Goal: Subscribe to service/newsletter

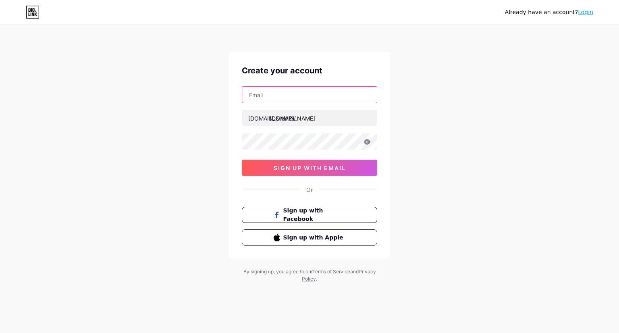
type input "[EMAIL_ADDRESS][DOMAIN_NAME]"
click at [283, 98] on input "text" at bounding box center [309, 95] width 135 height 16
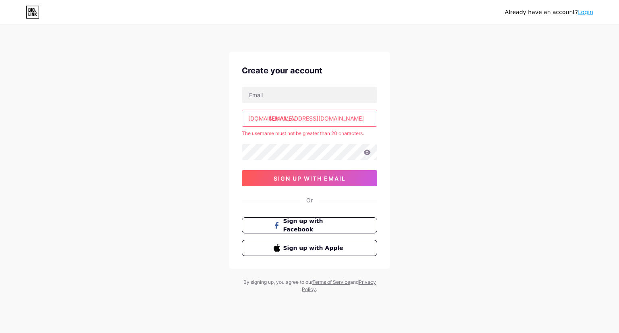
click at [275, 117] on input "[EMAIL_ADDRESS][DOMAIN_NAME]" at bounding box center [309, 118] width 135 height 16
drag, startPoint x: 270, startPoint y: 118, endPoint x: 443, endPoint y: 137, distance: 174.0
click at [443, 137] on div "Already have an account? Login Create your account [DOMAIN_NAME]/ [EMAIL_ADDRES…" at bounding box center [309, 159] width 619 height 319
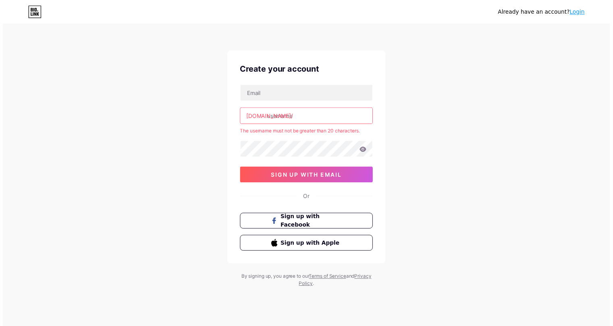
scroll to position [0, 0]
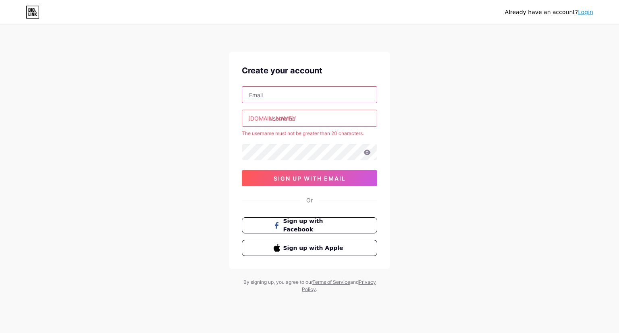
click at [277, 100] on input "text" at bounding box center [309, 95] width 135 height 16
paste input "[EMAIL_ADDRESS][DOMAIN_NAME]"
drag, startPoint x: 273, startPoint y: 94, endPoint x: 242, endPoint y: 98, distance: 31.2
click at [242, 98] on div "[EMAIL_ADDRESS][DOMAIN_NAME]" at bounding box center [309, 94] width 135 height 17
type input "[EMAIL_ADDRESS][DOMAIN_NAME]"
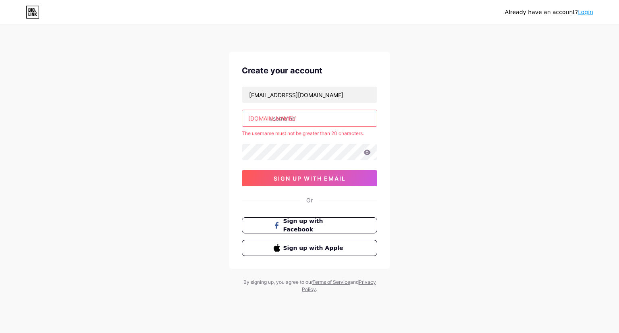
click at [289, 121] on input "text" at bounding box center [309, 118] width 135 height 16
paste input "ankurgte"
click at [284, 118] on input "ankurgte" at bounding box center [309, 118] width 135 height 16
click at [461, 137] on div "Already have an account? Login Create your account [EMAIL_ADDRESS][DOMAIN_NAME]…" at bounding box center [309, 159] width 619 height 319
click at [287, 118] on input "ankur.gte" at bounding box center [309, 118] width 135 height 16
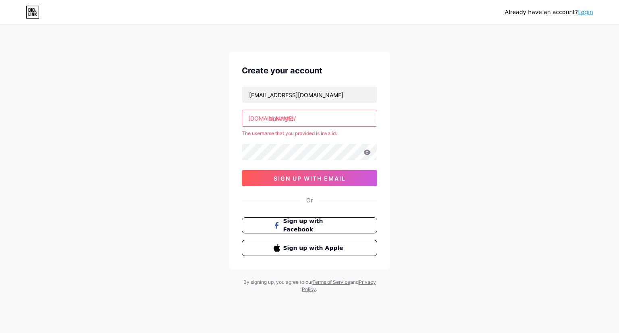
type input "ankurgte"
click at [455, 154] on div "Already have an account? Login Create your account [EMAIL_ADDRESS][DOMAIN_NAME]…" at bounding box center [309, 159] width 619 height 319
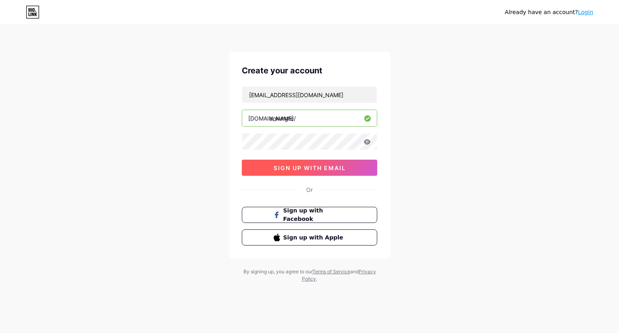
click at [350, 168] on button "sign up with email" at bounding box center [309, 168] width 135 height 16
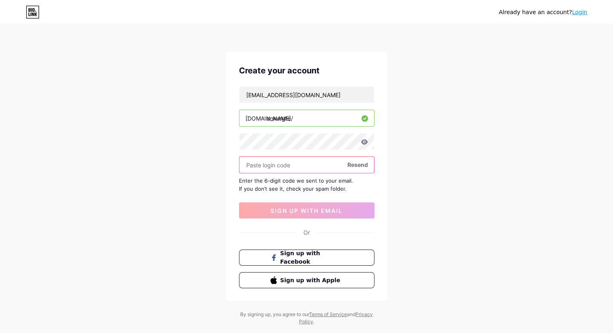
click at [291, 166] on input "text" at bounding box center [306, 165] width 135 height 16
paste input "860693"
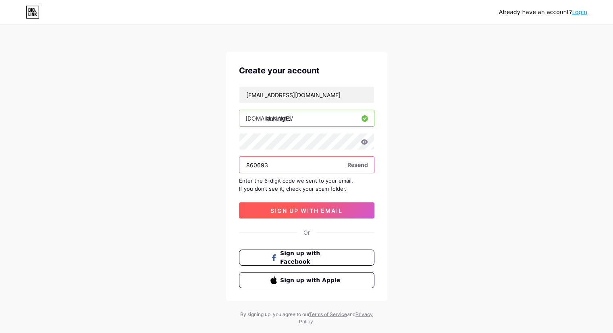
type input "860693"
click at [348, 215] on button "sign up with email" at bounding box center [306, 210] width 135 height 16
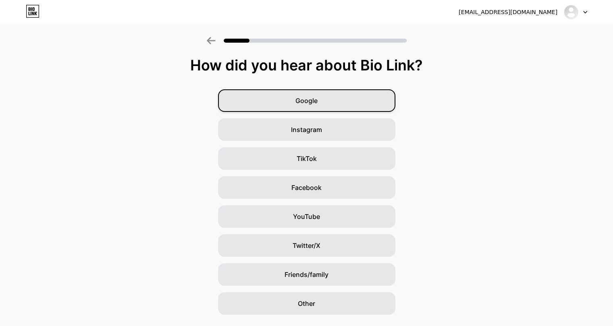
drag, startPoint x: 339, startPoint y: 107, endPoint x: 343, endPoint y: 109, distance: 4.5
click at [339, 107] on div "Google" at bounding box center [306, 100] width 177 height 23
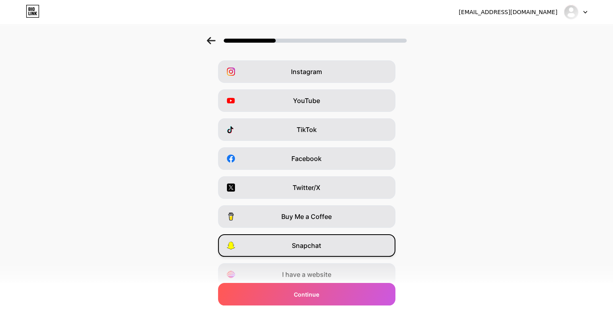
scroll to position [61, 0]
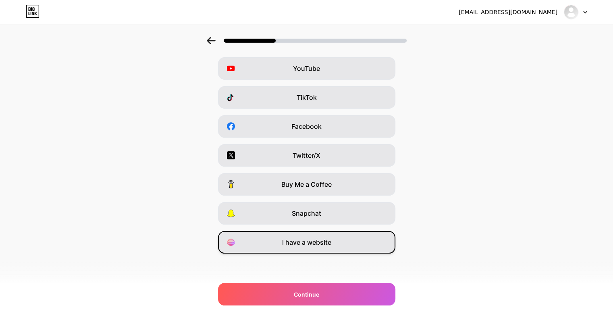
click at [311, 240] on span "I have a website" at bounding box center [306, 243] width 49 height 10
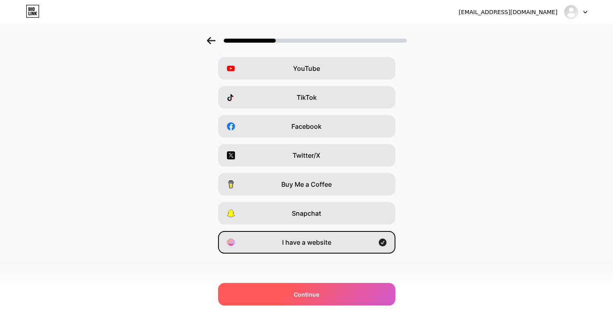
click at [322, 306] on div "Continue" at bounding box center [306, 294] width 177 height 23
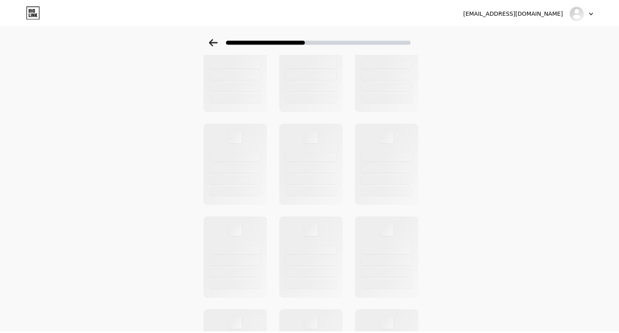
scroll to position [0, 0]
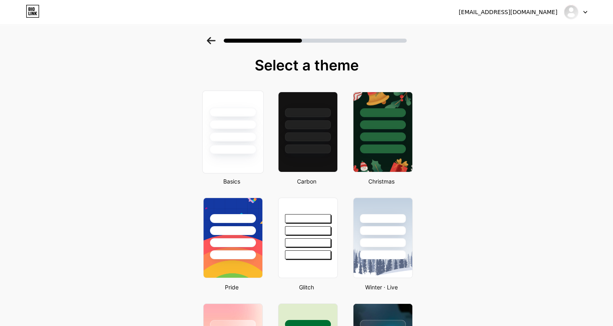
click at [242, 149] on div at bounding box center [232, 149] width 47 height 9
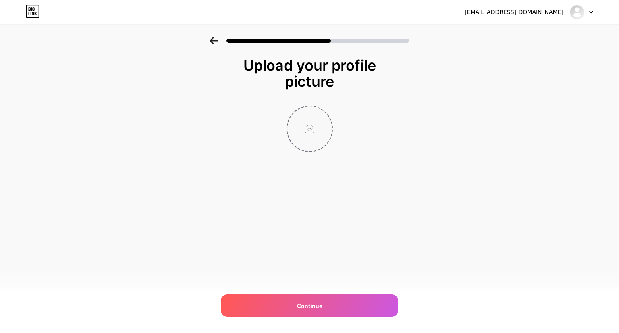
click at [319, 123] on input "file" at bounding box center [309, 128] width 45 height 45
type input "C:\fakepath\gte-2.png"
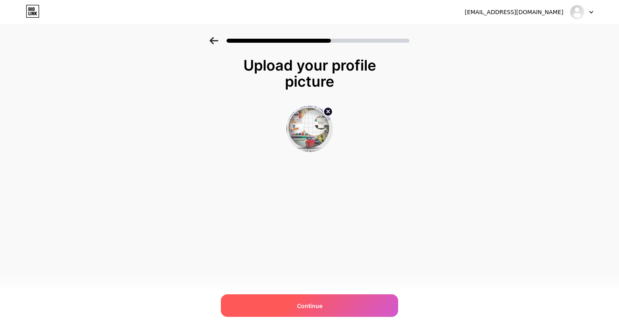
click at [325, 310] on div "Continue" at bounding box center [309, 305] width 177 height 23
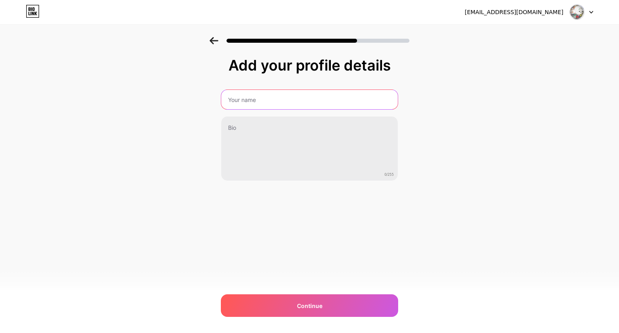
click at [290, 107] on input "text" at bounding box center [309, 99] width 177 height 19
click at [267, 100] on input "[PERSON_NAME]" at bounding box center [309, 99] width 178 height 19
paste input "Garment Technology Expo’s"
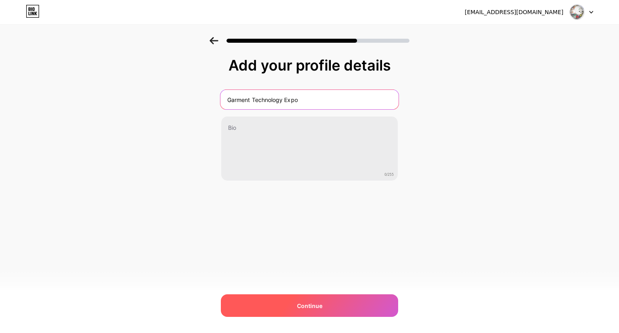
type input "Garment Technology Expo"
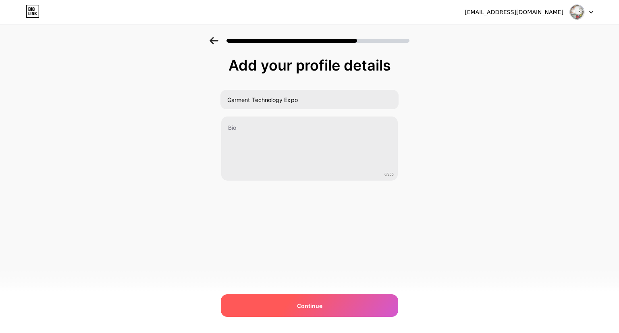
click at [324, 299] on div "Continue" at bounding box center [309, 305] width 177 height 23
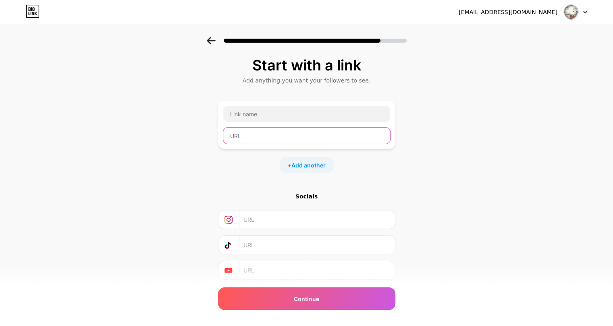
click at [289, 133] on input "text" at bounding box center [306, 136] width 167 height 16
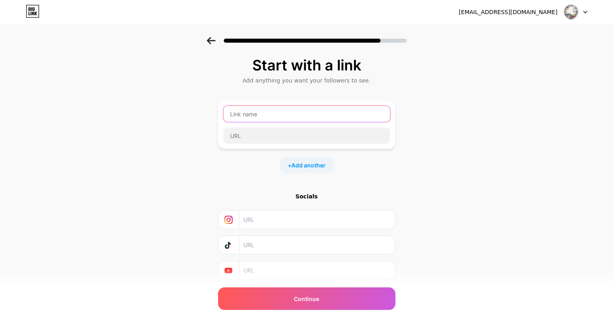
click at [261, 118] on input "text" at bounding box center [306, 114] width 167 height 16
paste input "Garment Technology Expo’s"
type input "Garment Technology Expo"
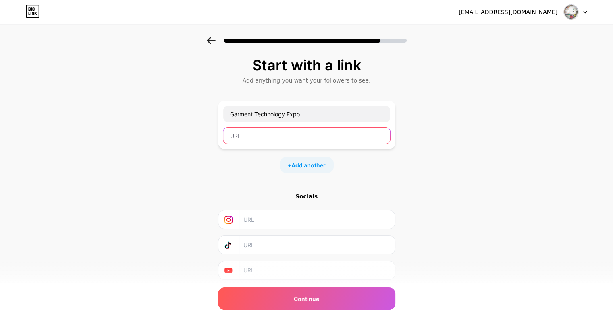
click at [299, 130] on input "text" at bounding box center [306, 136] width 167 height 16
click at [227, 149] on div "Garment Technology Expo" at bounding box center [306, 125] width 177 height 48
click at [295, 131] on input "text" at bounding box center [306, 136] width 167 height 16
paste input "[URL][DOMAIN_NAME]"
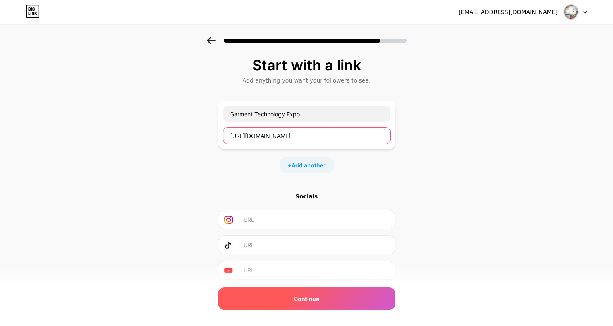
type input "[URL][DOMAIN_NAME]"
click at [322, 299] on div "Continue" at bounding box center [306, 299] width 177 height 23
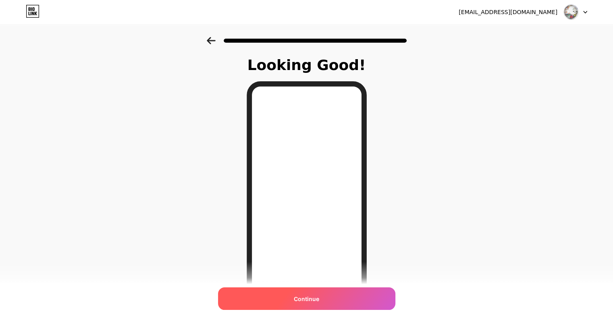
click at [317, 298] on span "Continue" at bounding box center [306, 299] width 25 height 8
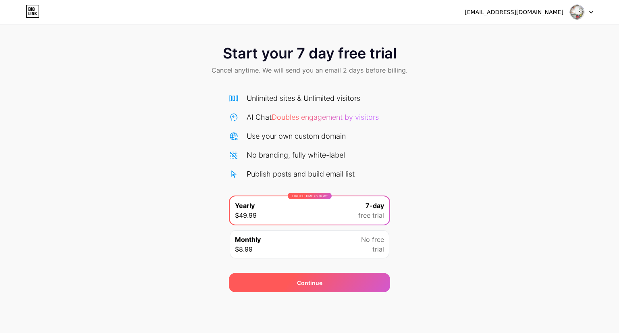
click at [318, 288] on div "Continue" at bounding box center [309, 282] width 161 height 19
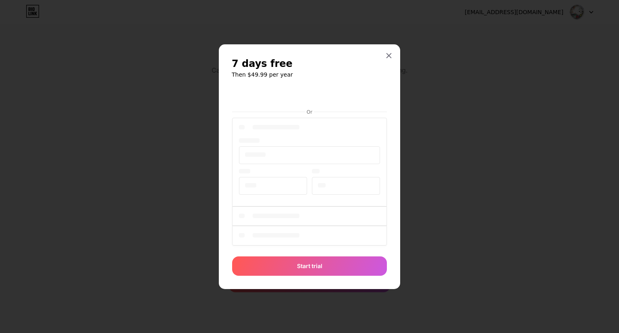
click at [386, 119] on div at bounding box center [309, 182] width 155 height 132
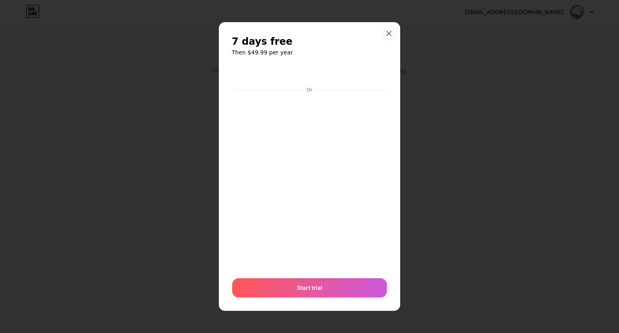
click at [392, 33] on icon at bounding box center [389, 33] width 6 height 6
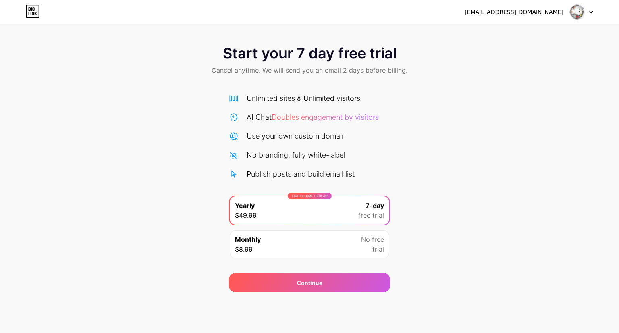
click at [581, 19] on span at bounding box center [577, 11] width 15 height 15
click at [360, 40] on div "Start your 7 day free trial Cancel anytime. We will send you an email 2 days be…" at bounding box center [309, 61] width 619 height 48
click at [29, 10] on icon at bounding box center [30, 9] width 2 height 4
click at [563, 19] on div "[EMAIL_ADDRESS][DOMAIN_NAME]" at bounding box center [529, 12] width 129 height 15
click at [576, 17] on img at bounding box center [577, 11] width 15 height 15
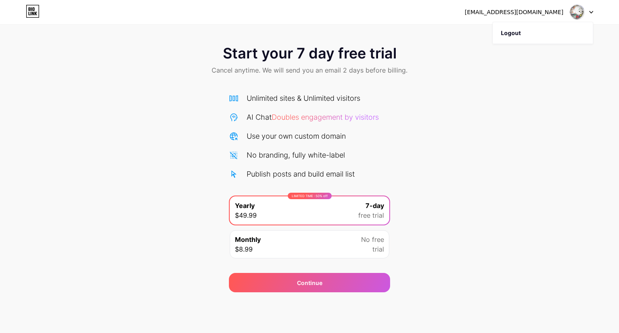
click at [354, 52] on span "Start your 7 day free trial" at bounding box center [310, 53] width 174 height 16
click at [253, 245] on div "Monthly $8.99" at bounding box center [248, 244] width 26 height 19
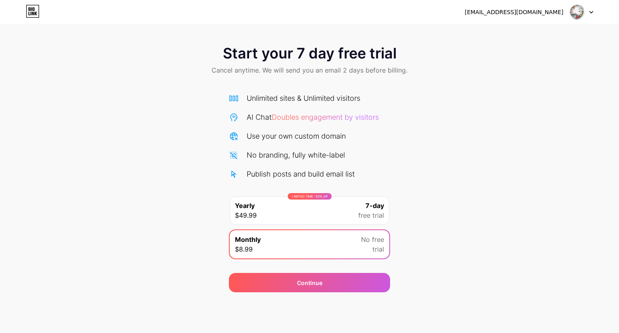
click at [272, 206] on div "LIMITED TIME : 50% off Yearly $49.99 7-day free trial" at bounding box center [310, 210] width 160 height 28
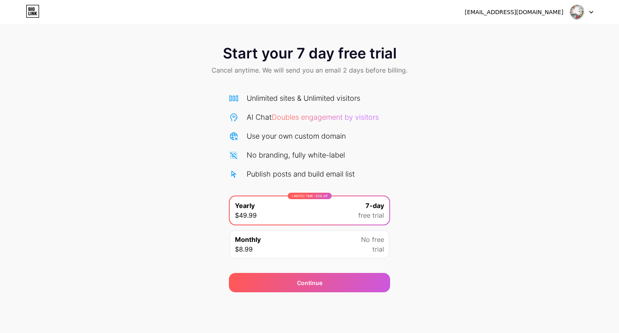
click at [30, 14] on icon at bounding box center [33, 11] width 14 height 13
click at [318, 216] on div "LIMITED TIME : 50% off Yearly $49.99 7-day free trial" at bounding box center [310, 210] width 160 height 28
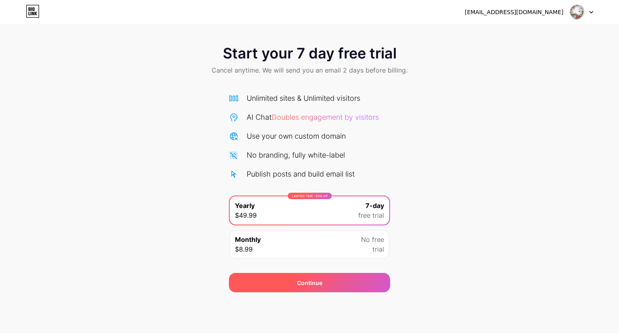
click at [330, 281] on div "Continue" at bounding box center [309, 282] width 161 height 19
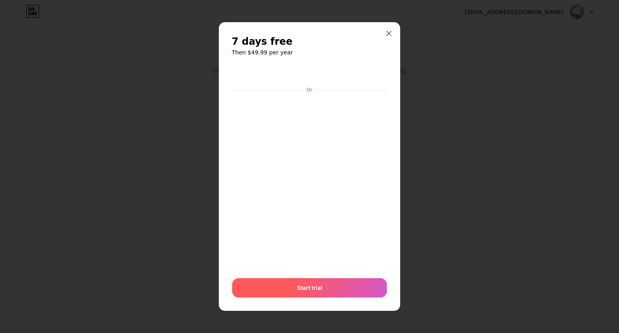
click at [335, 289] on div "Start trial" at bounding box center [309, 287] width 155 height 19
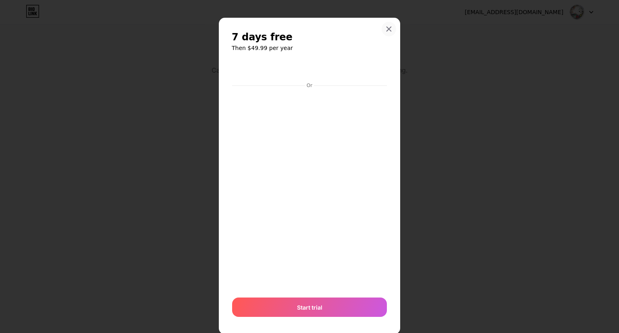
click at [385, 25] on div at bounding box center [389, 29] width 15 height 15
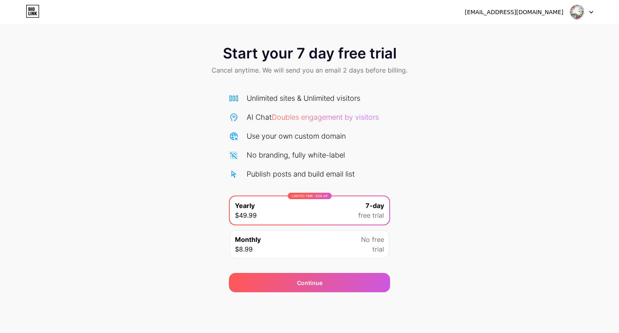
click at [539, 10] on div "[EMAIL_ADDRESS][DOMAIN_NAME]" at bounding box center [514, 12] width 99 height 8
click at [535, 10] on div "[EMAIL_ADDRESS][DOMAIN_NAME]" at bounding box center [514, 12] width 99 height 8
click at [578, 6] on img at bounding box center [577, 11] width 15 height 15
click at [592, 9] on div at bounding box center [581, 12] width 23 height 15
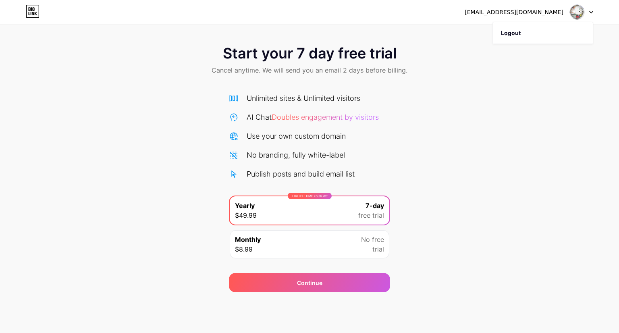
click at [588, 163] on div "Start your 7 day free trial Cancel anytime. We will send you an email 2 days be…" at bounding box center [309, 164] width 619 height 255
